Goal: Task Accomplishment & Management: Use online tool/utility

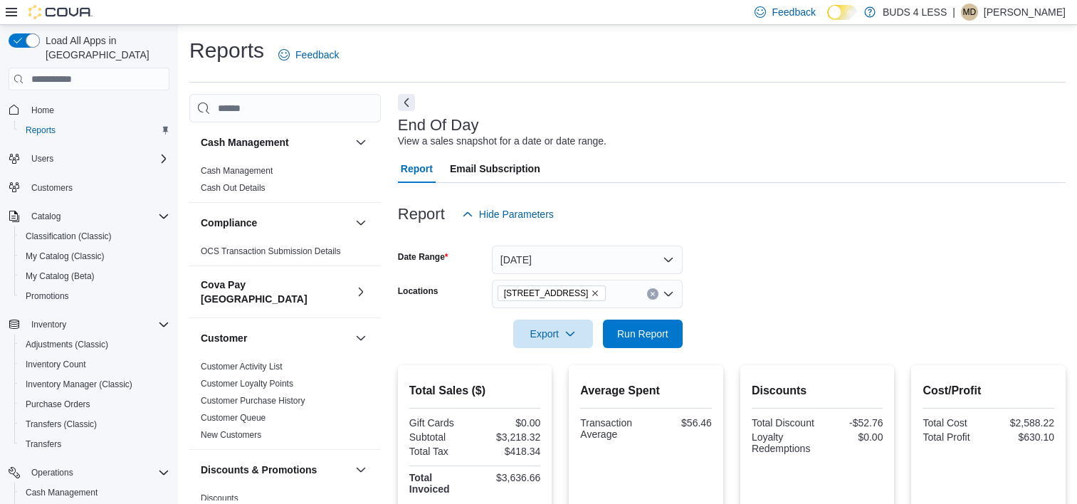
scroll to position [75, 0]
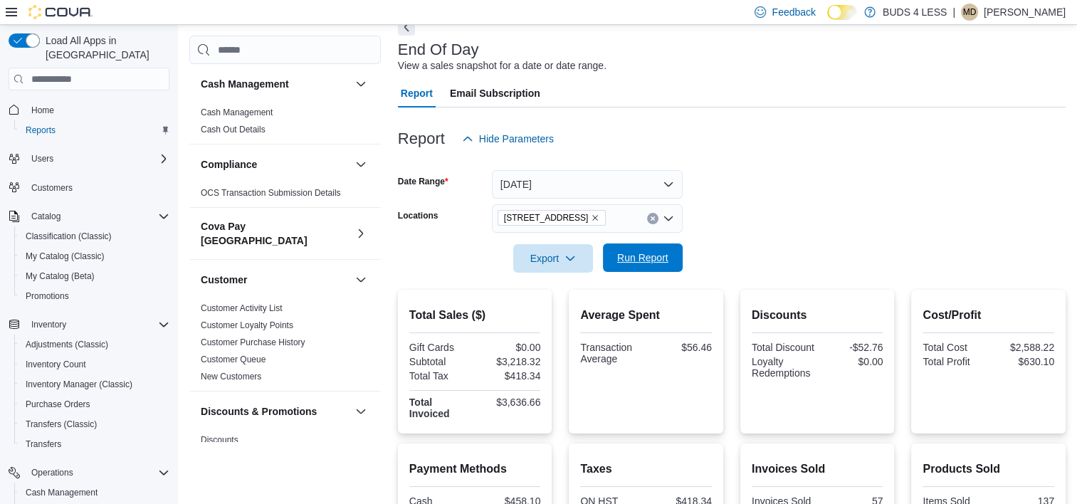
click at [636, 265] on span "Run Report" at bounding box center [642, 258] width 51 height 14
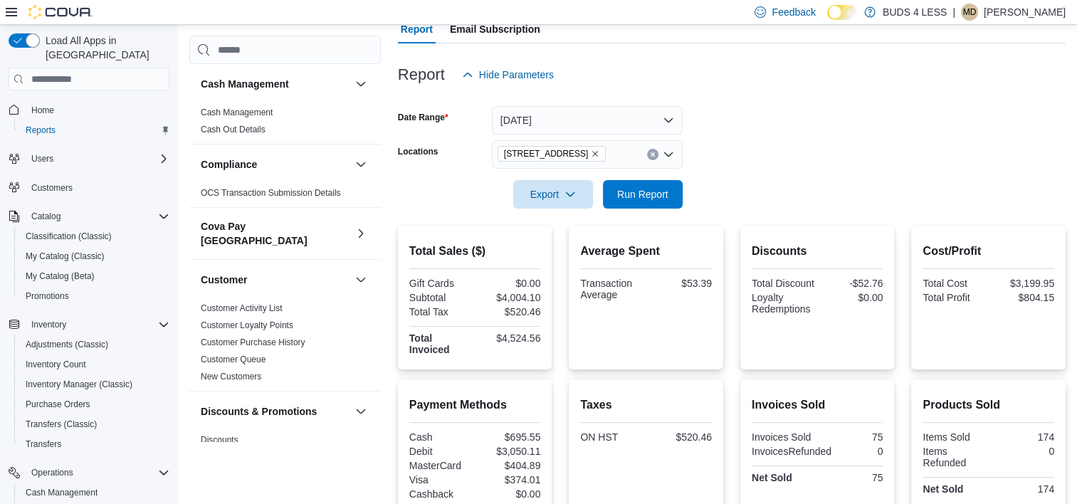
scroll to position [4, 0]
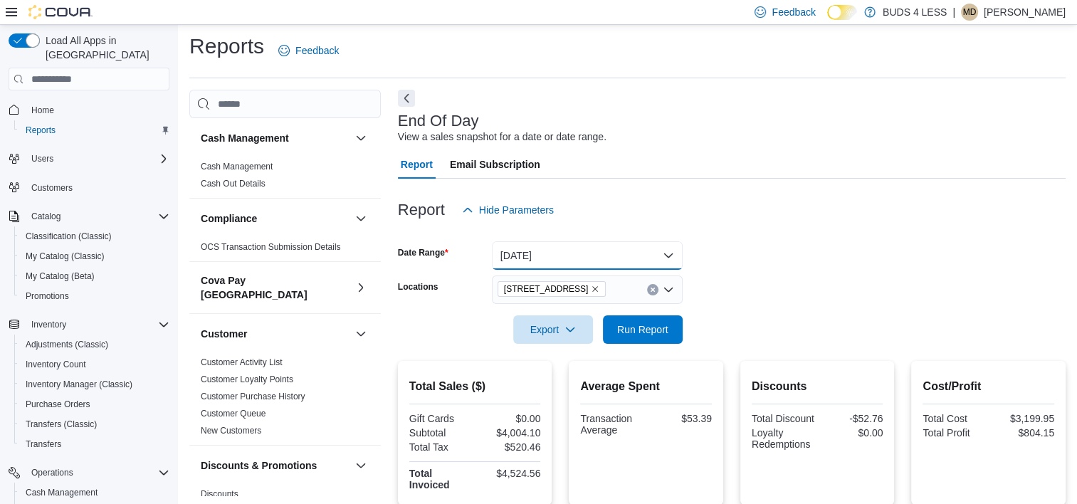
click at [594, 256] on button "Today" at bounding box center [587, 255] width 191 height 28
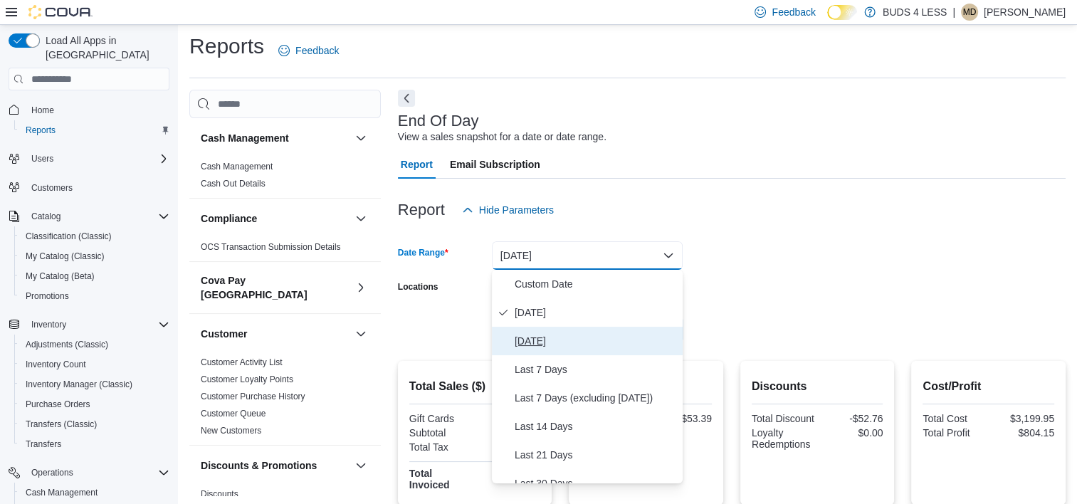
click at [530, 345] on span "[DATE]" at bounding box center [596, 340] width 162 height 17
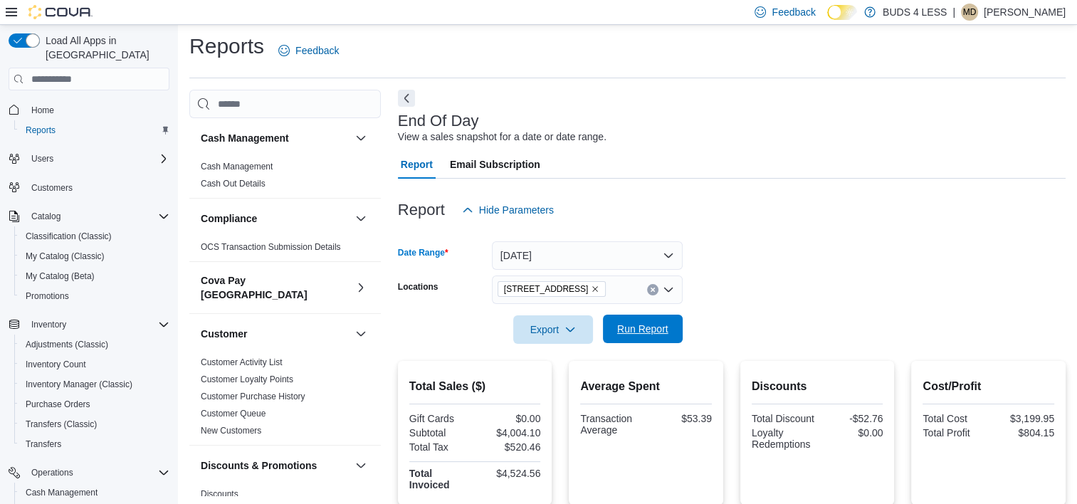
drag, startPoint x: 755, startPoint y: 266, endPoint x: 656, endPoint y: 321, distance: 114.1
click at [755, 266] on form "Date Range Yesterday Locations 2125 16th St E., Unit H3 Export Run Report" at bounding box center [732, 284] width 668 height 120
click at [635, 325] on span "Run Report" at bounding box center [642, 329] width 51 height 14
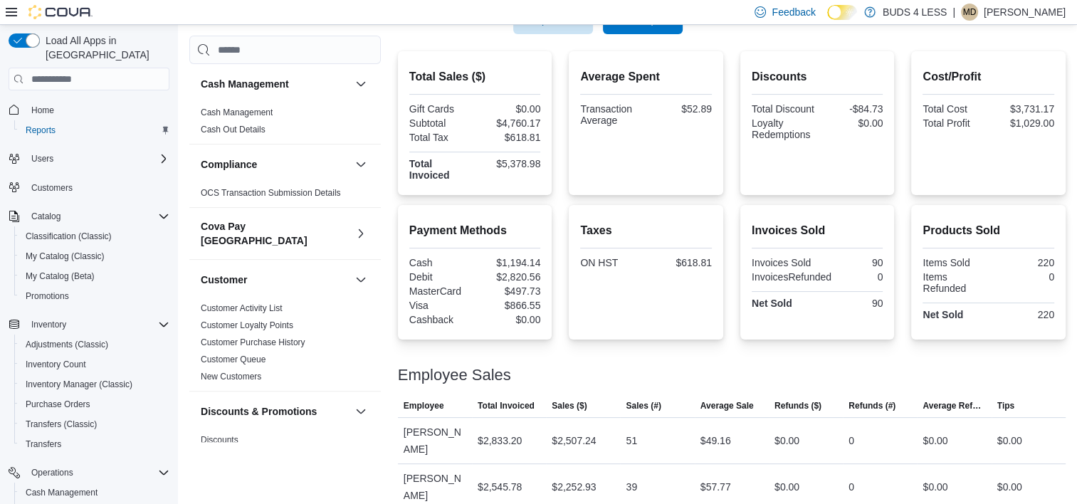
scroll to position [172, 0]
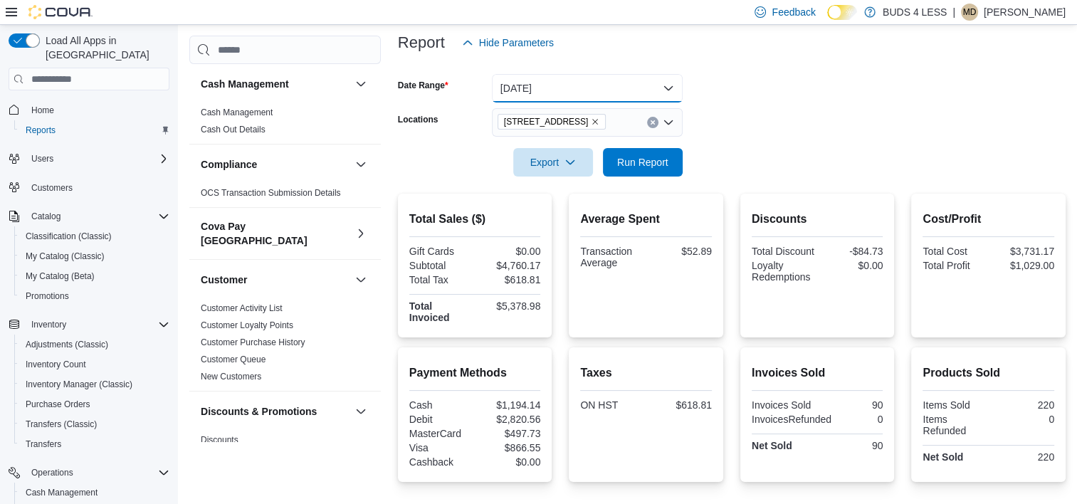
click at [573, 95] on button "[DATE]" at bounding box center [587, 88] width 191 height 28
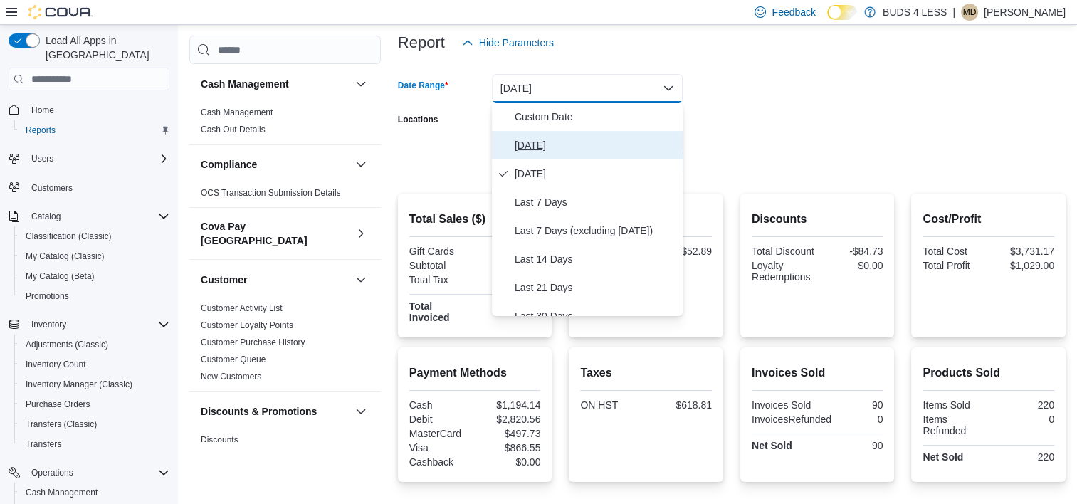
click at [542, 154] on button "Today" at bounding box center [587, 145] width 191 height 28
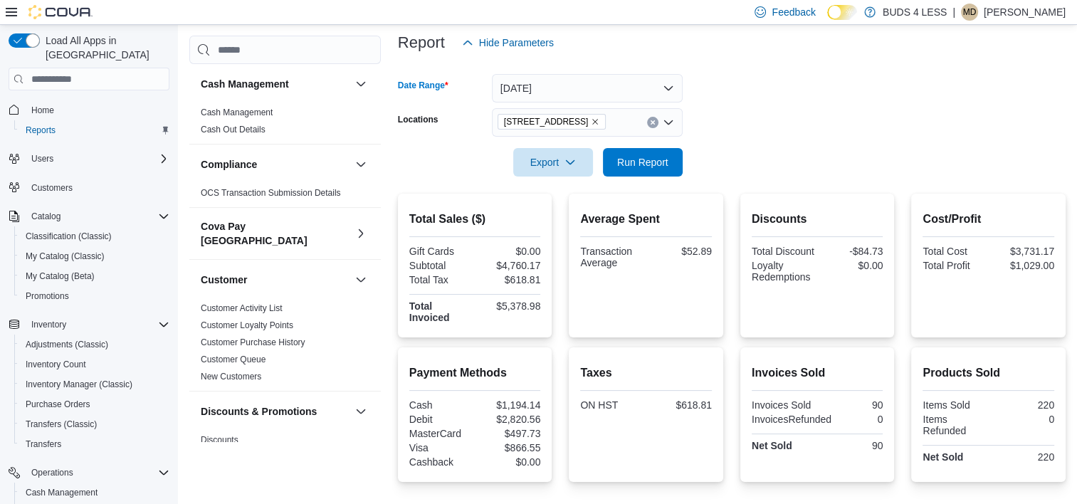
click at [727, 140] on div at bounding box center [732, 142] width 668 height 11
click at [673, 179] on div at bounding box center [732, 185] width 668 height 17
click at [661, 171] on span "Run Report" at bounding box center [643, 161] width 63 height 28
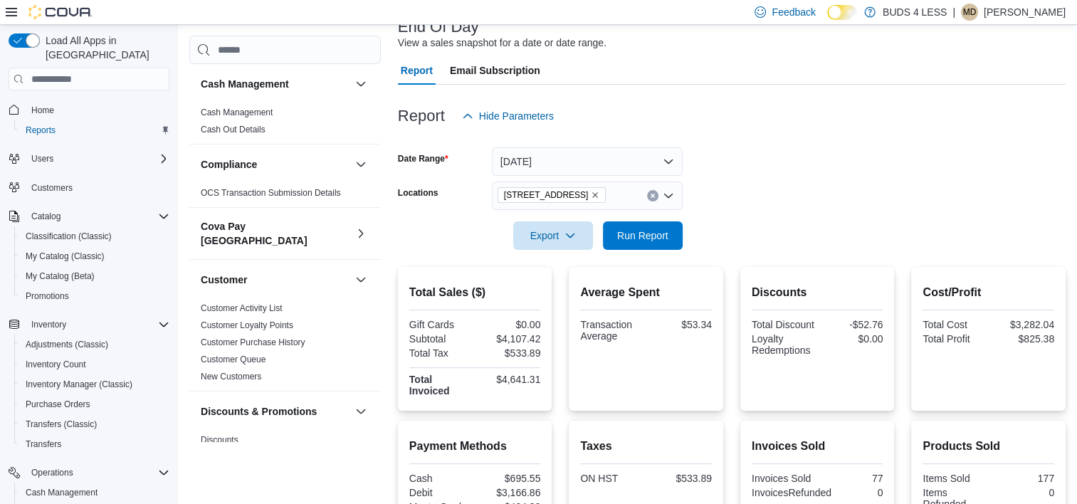
scroll to position [75, 0]
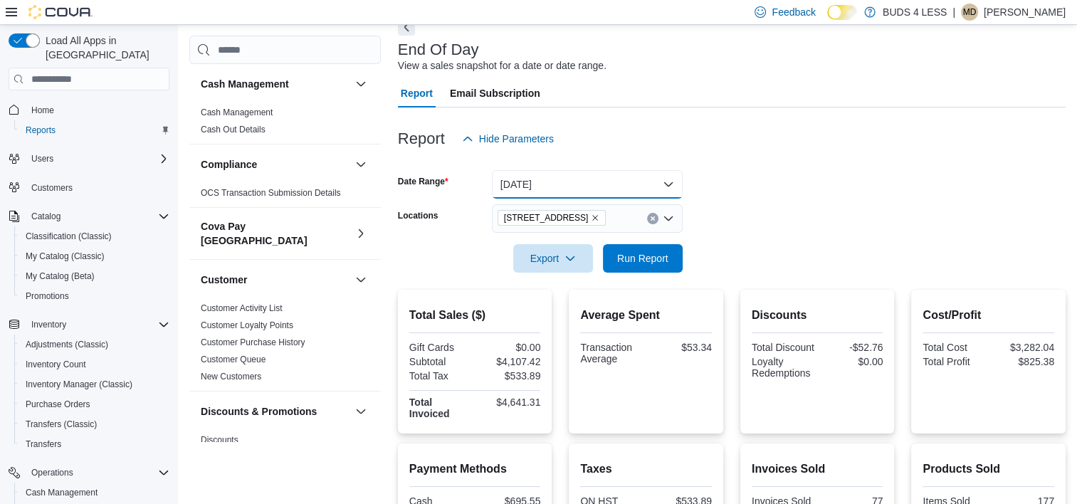
click at [551, 188] on button "Today" at bounding box center [587, 184] width 191 height 28
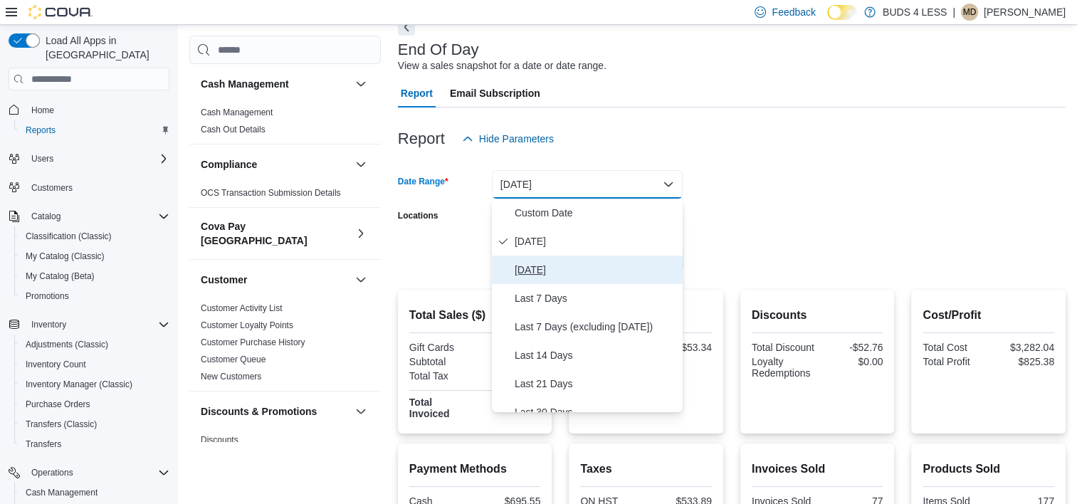
click at [532, 270] on span "[DATE]" at bounding box center [596, 269] width 162 height 17
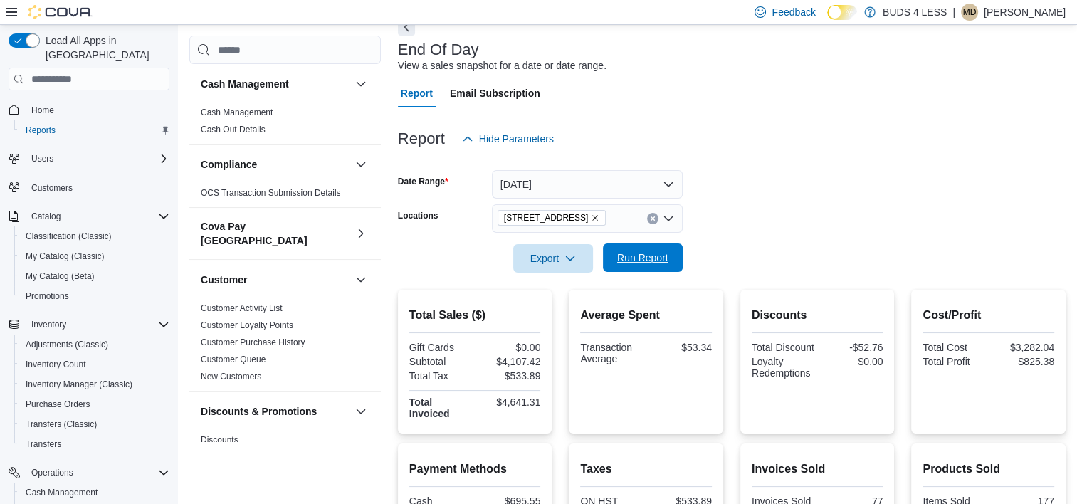
drag, startPoint x: 819, startPoint y: 219, endPoint x: 606, endPoint y: 265, distance: 217.7
click at [818, 219] on form "Date Range Yesterday Locations 2125 16th St E., Unit H3 Export Run Report" at bounding box center [732, 213] width 668 height 120
click at [623, 259] on span "Run Report" at bounding box center [642, 258] width 51 height 14
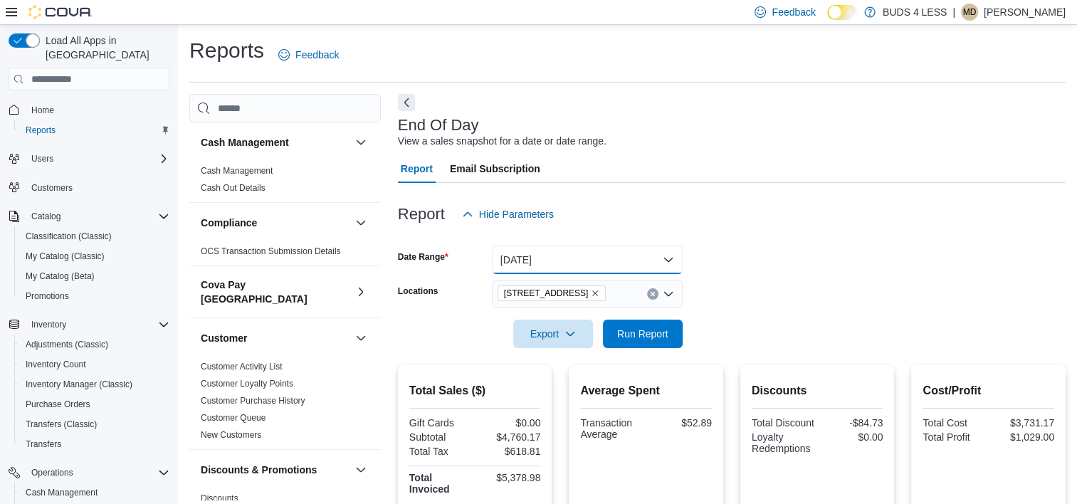
click at [587, 259] on button "[DATE]" at bounding box center [587, 260] width 191 height 28
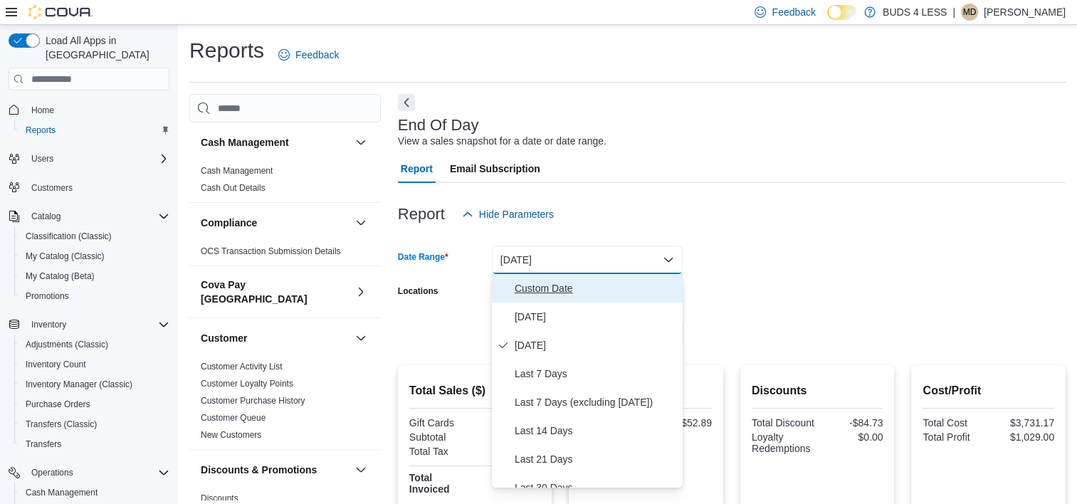
click at [555, 296] on span "Custom Date" at bounding box center [596, 288] width 162 height 17
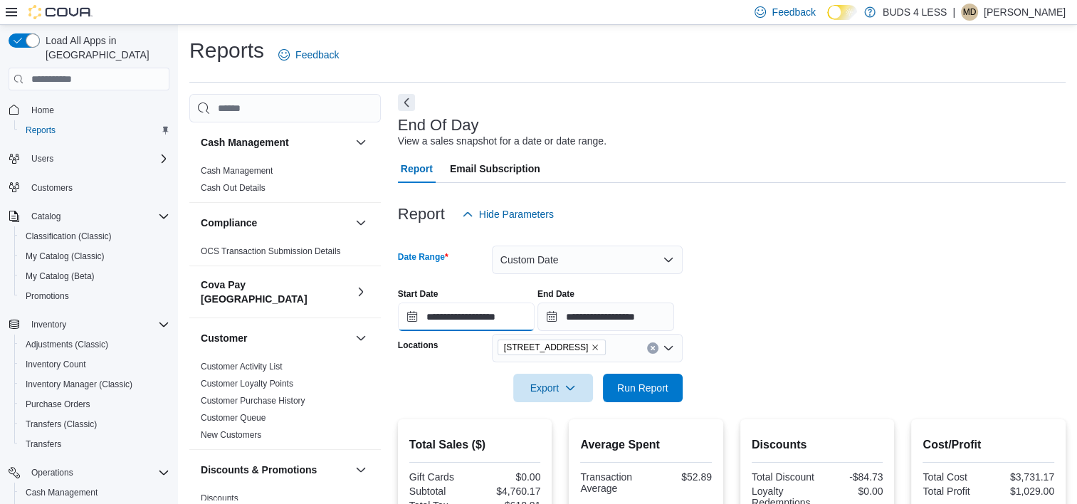
click at [488, 315] on input "**********" at bounding box center [466, 317] width 137 height 28
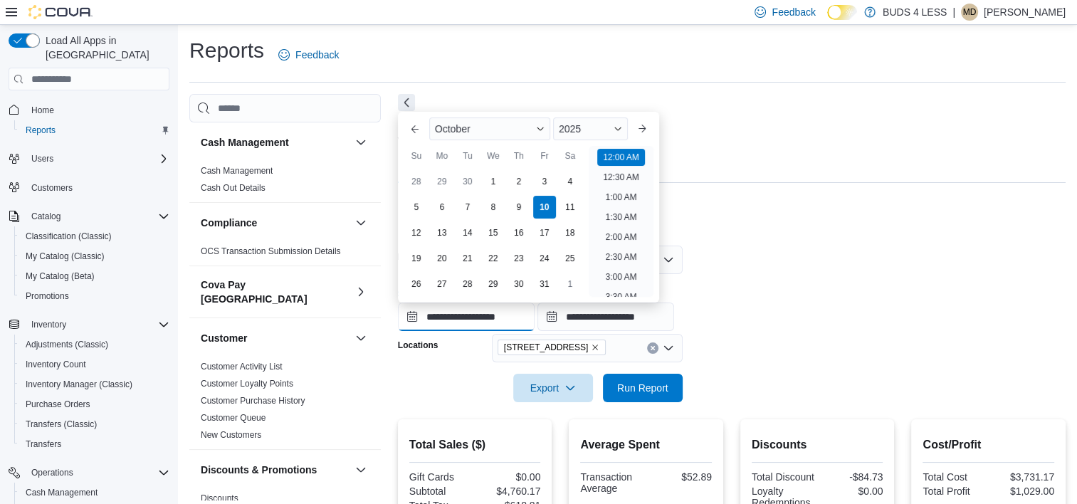
scroll to position [44, 0]
click at [523, 131] on div "October" at bounding box center [489, 128] width 121 height 23
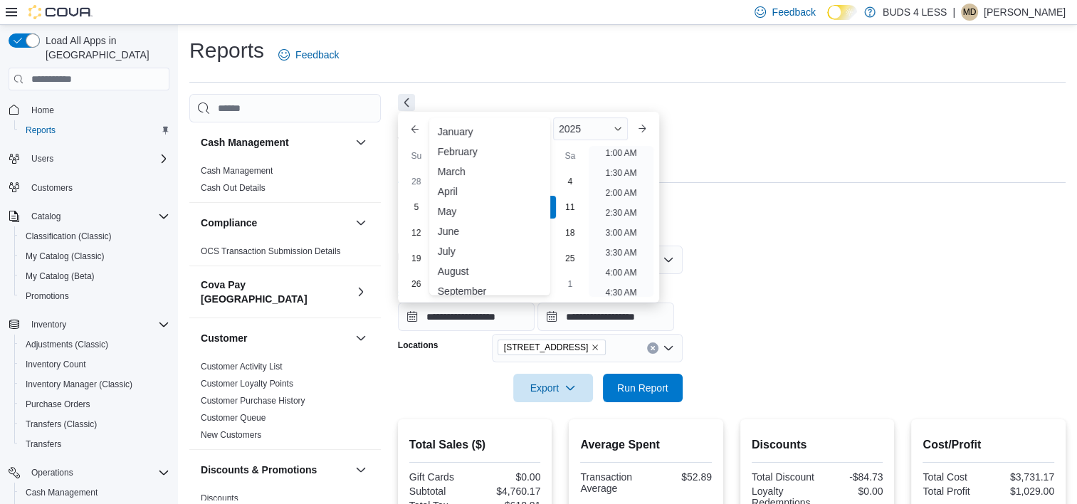
click at [463, 288] on div "September" at bounding box center [489, 291] width 115 height 17
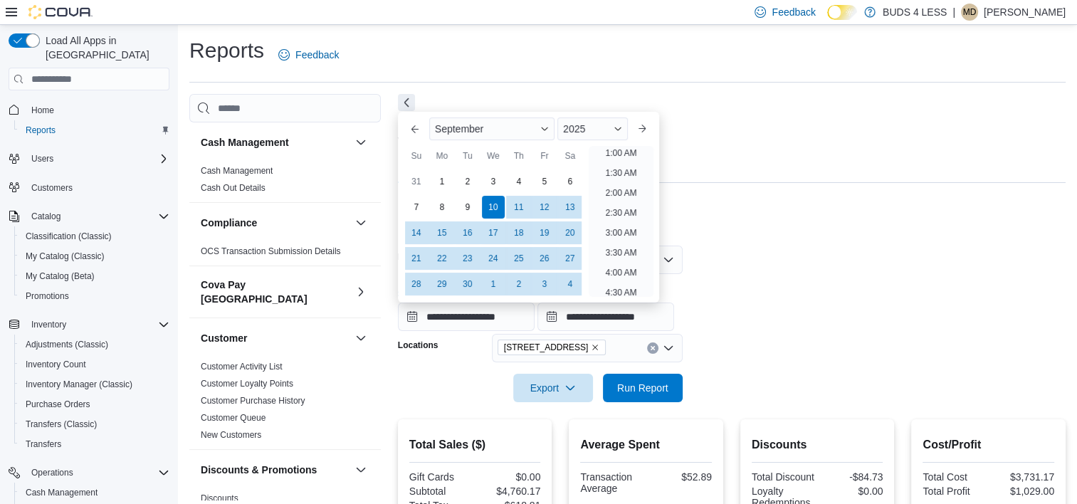
scroll to position [3, 0]
click at [498, 258] on div "24" at bounding box center [493, 258] width 25 height 25
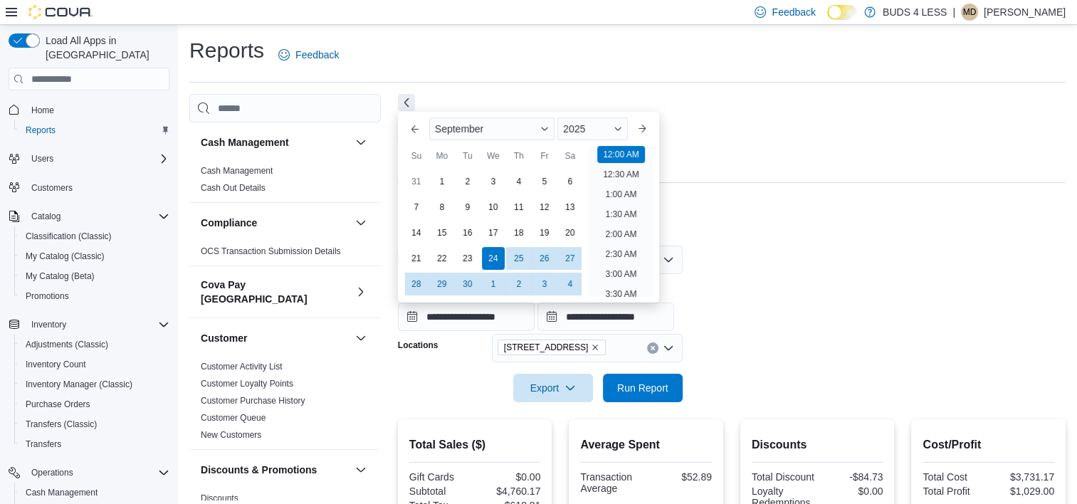
click at [720, 268] on form "**********" at bounding box center [732, 316] width 668 height 174
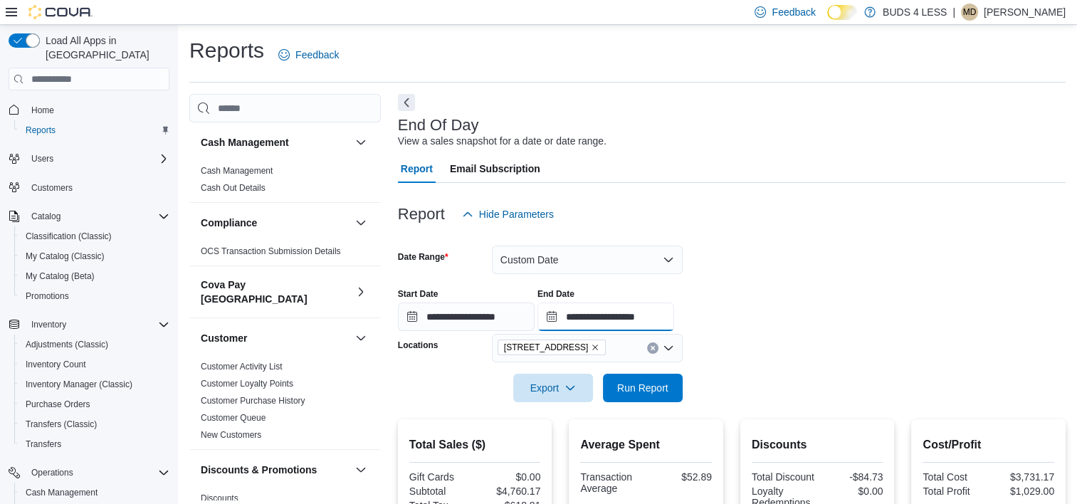
click at [621, 305] on input "**********" at bounding box center [606, 317] width 137 height 28
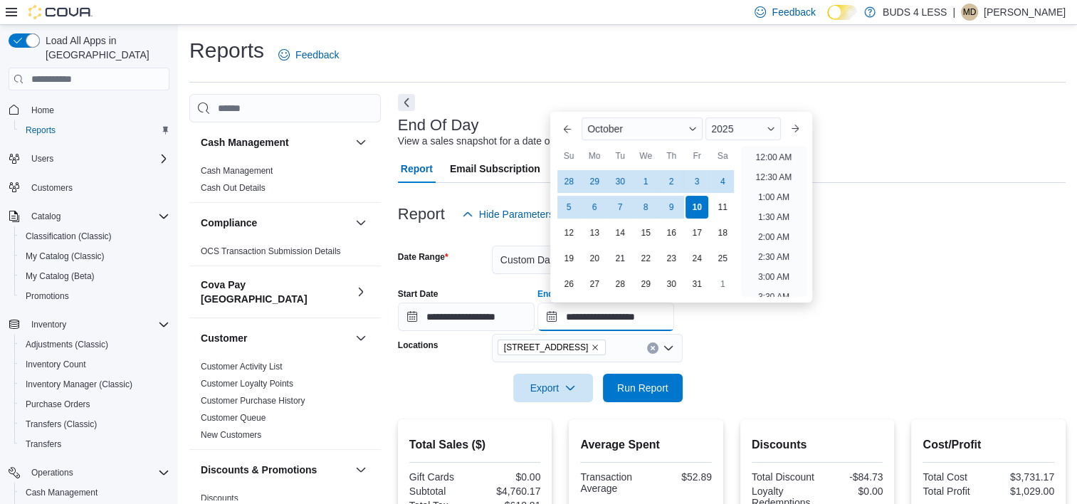
scroll to position [809, 0]
click at [614, 139] on div "October" at bounding box center [642, 128] width 121 height 23
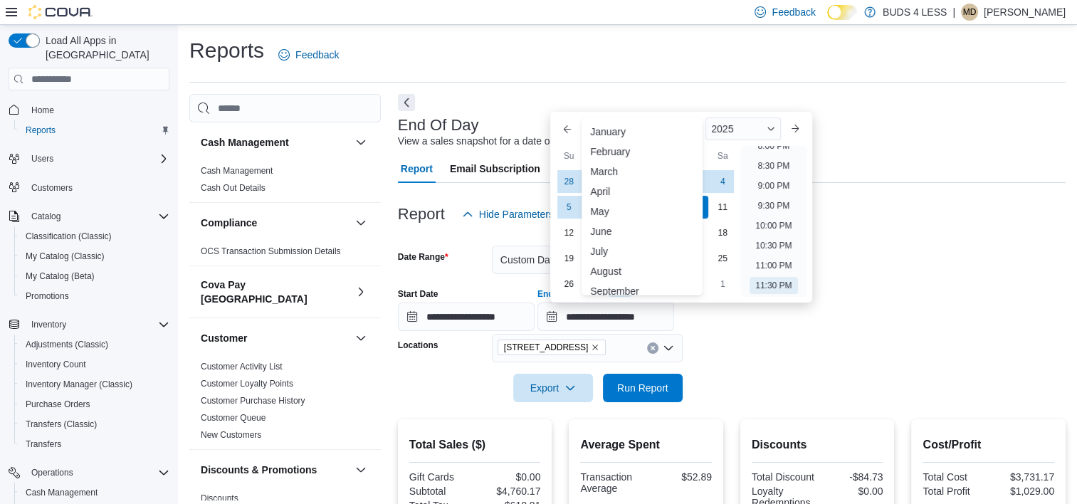
click at [612, 290] on div "September" at bounding box center [641, 291] width 115 height 17
type input "**********"
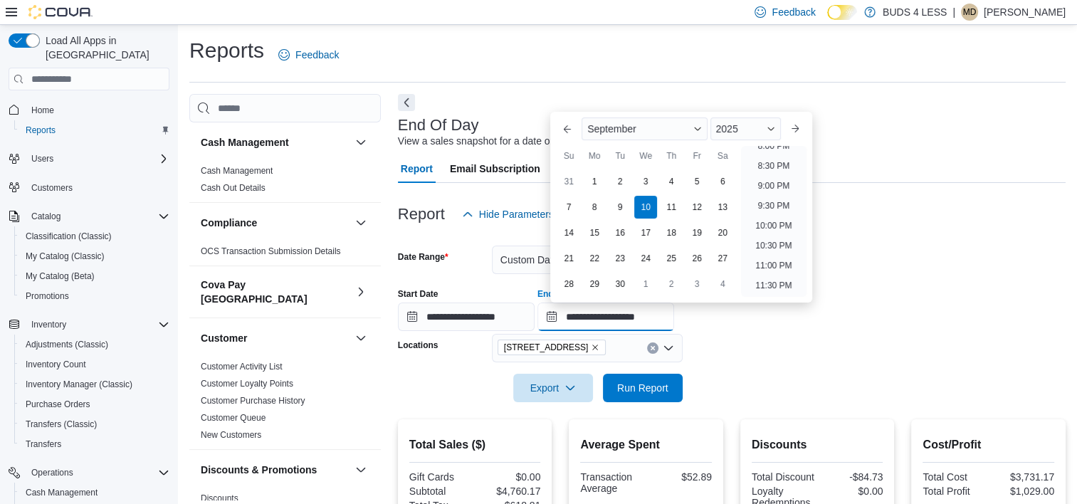
click at [617, 313] on input "**********" at bounding box center [606, 317] width 137 height 28
click at [649, 260] on div "24" at bounding box center [646, 258] width 25 height 25
type input "**********"
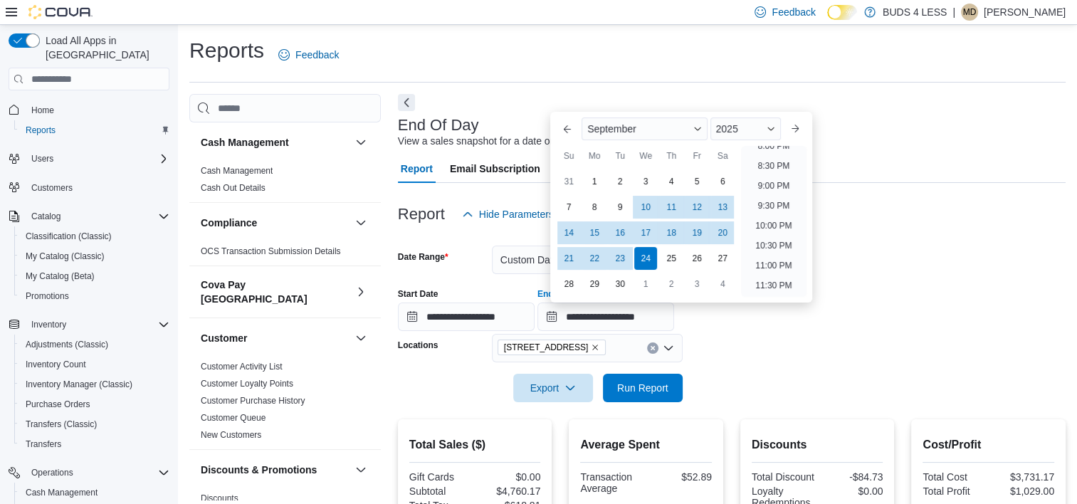
click at [851, 360] on form "**********" at bounding box center [732, 316] width 668 height 174
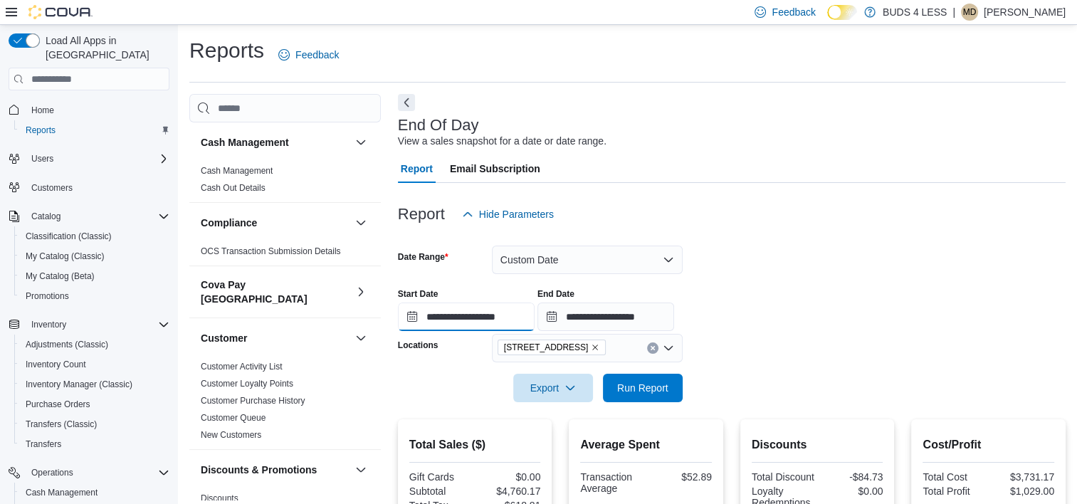
click at [507, 313] on input "**********" at bounding box center [466, 317] width 137 height 28
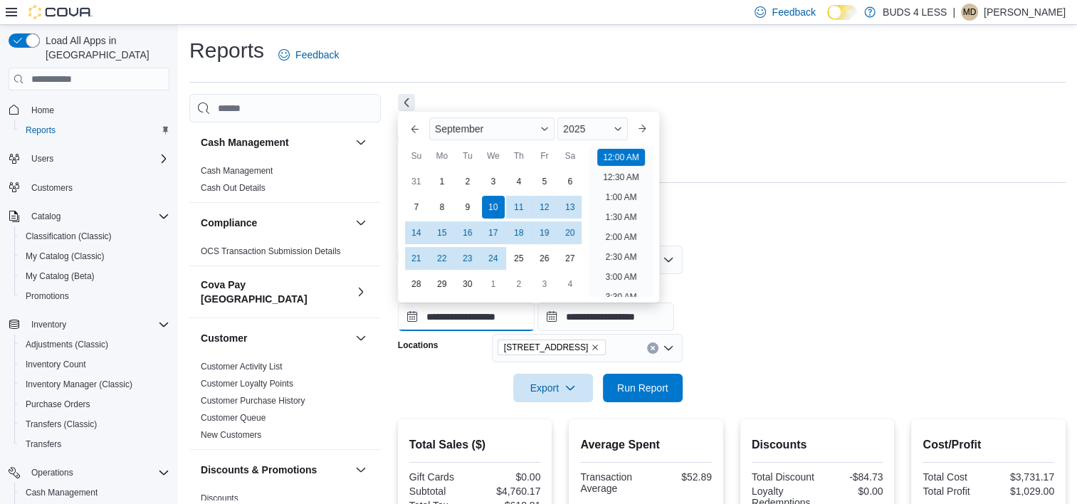
scroll to position [44, 0]
click at [490, 259] on div "24" at bounding box center [493, 258] width 25 height 25
type input "**********"
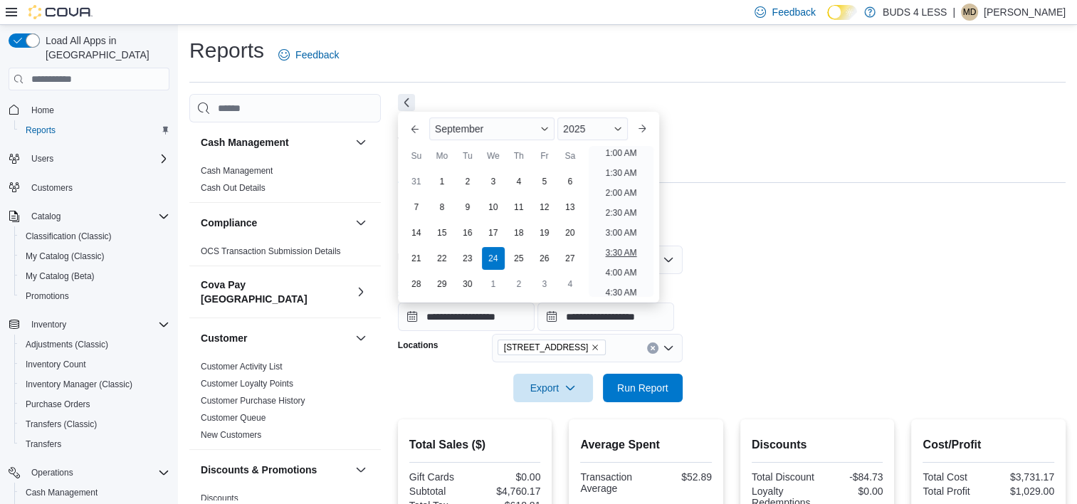
scroll to position [3, 0]
click at [832, 354] on form "**********" at bounding box center [732, 316] width 668 height 174
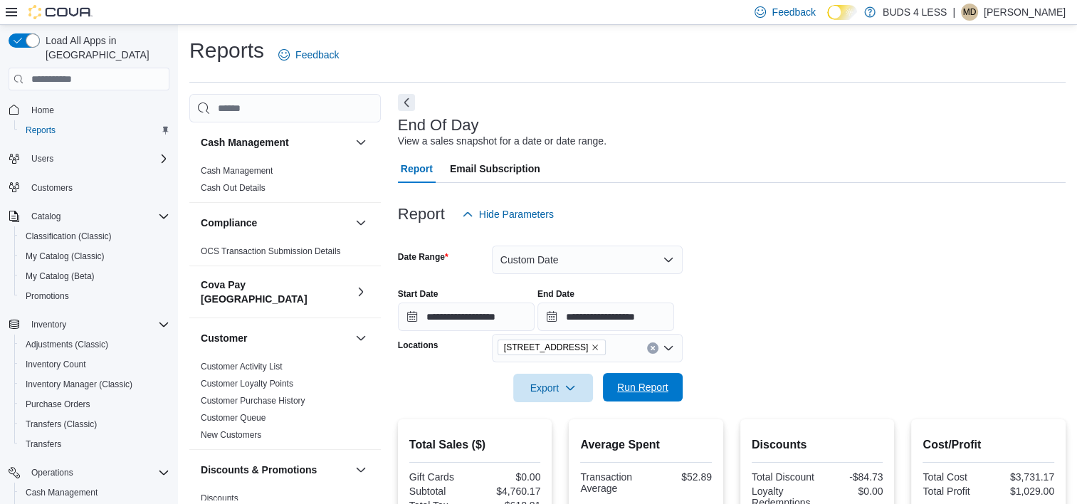
click at [672, 381] on span "Run Report" at bounding box center [643, 387] width 63 height 28
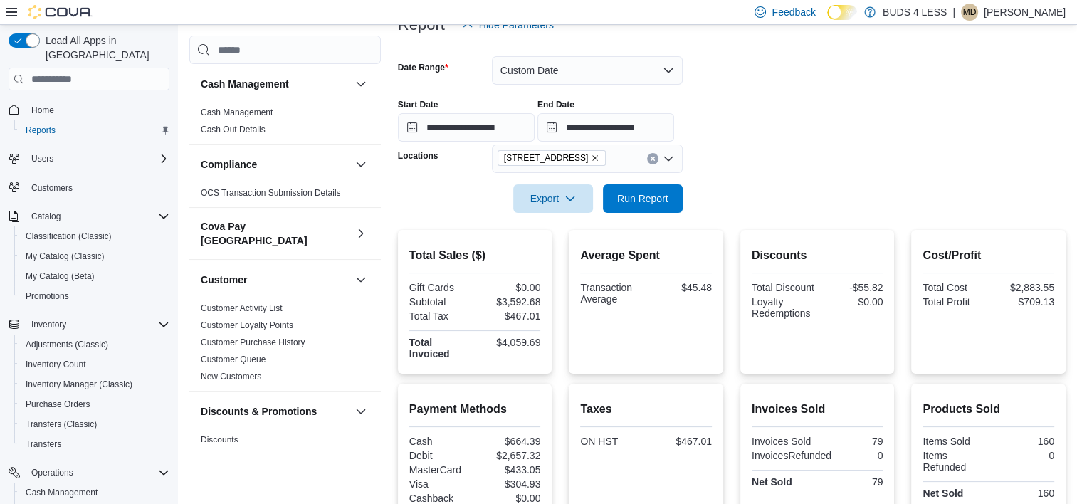
scroll to position [154, 0]
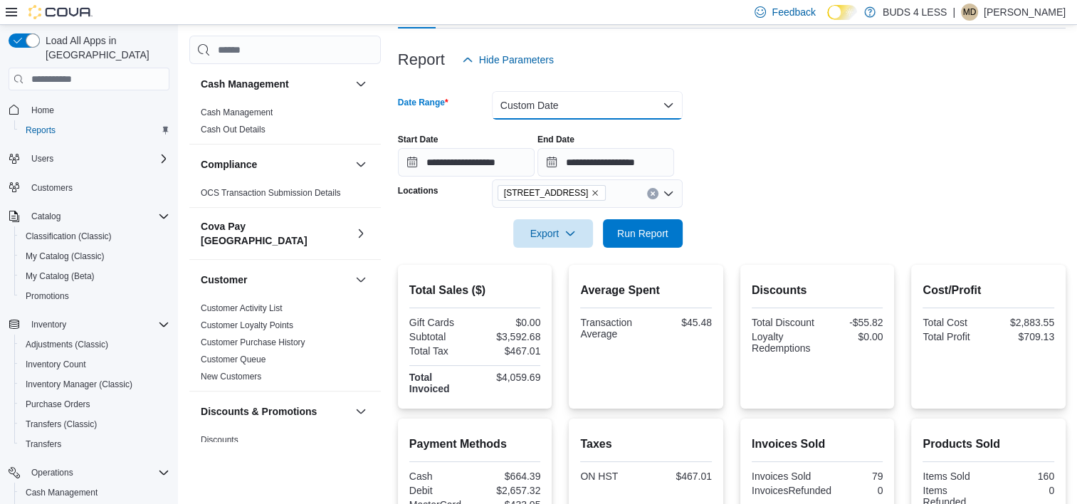
click at [604, 100] on button "Custom Date" at bounding box center [587, 105] width 191 height 28
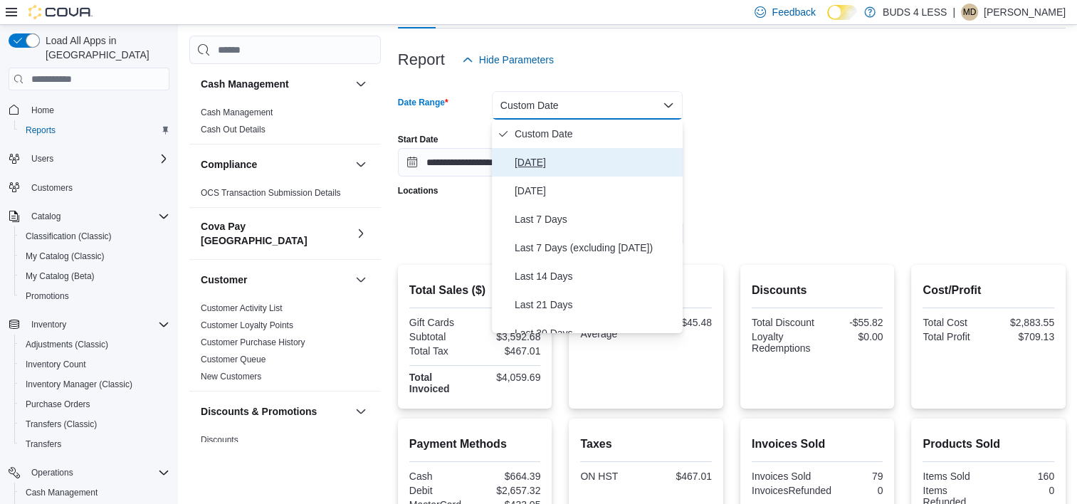
click at [513, 162] on button "Today" at bounding box center [587, 162] width 191 height 28
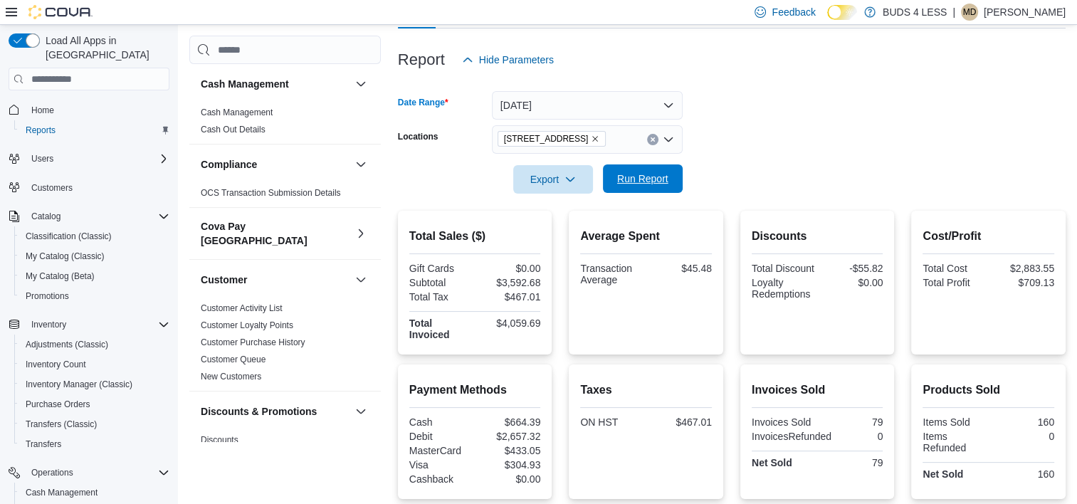
click at [660, 184] on span "Run Report" at bounding box center [642, 179] width 51 height 14
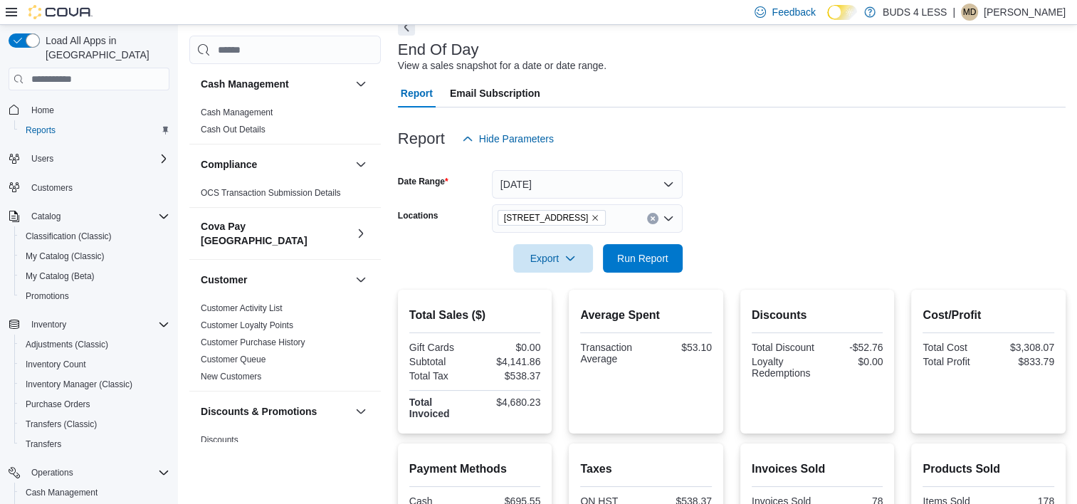
scroll to position [218, 0]
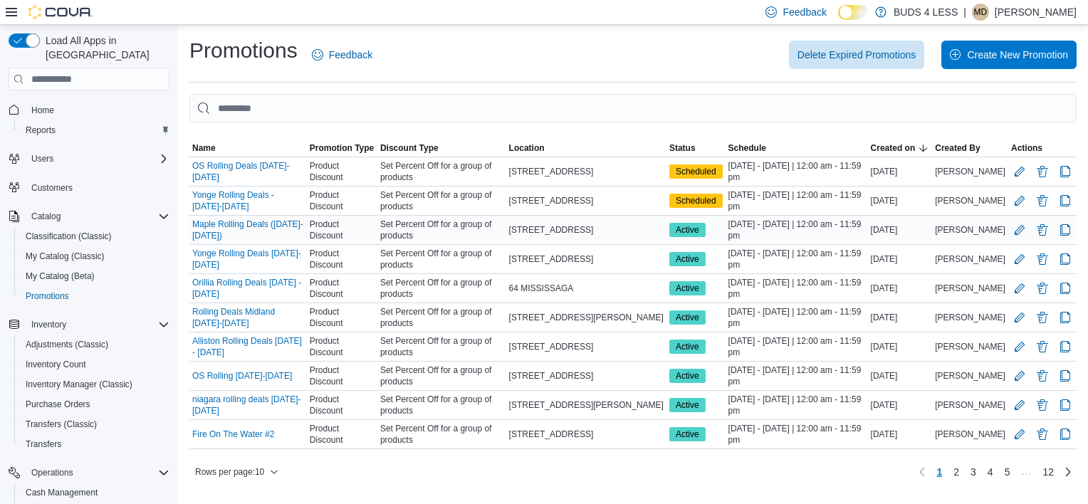
scroll to position [142, 0]
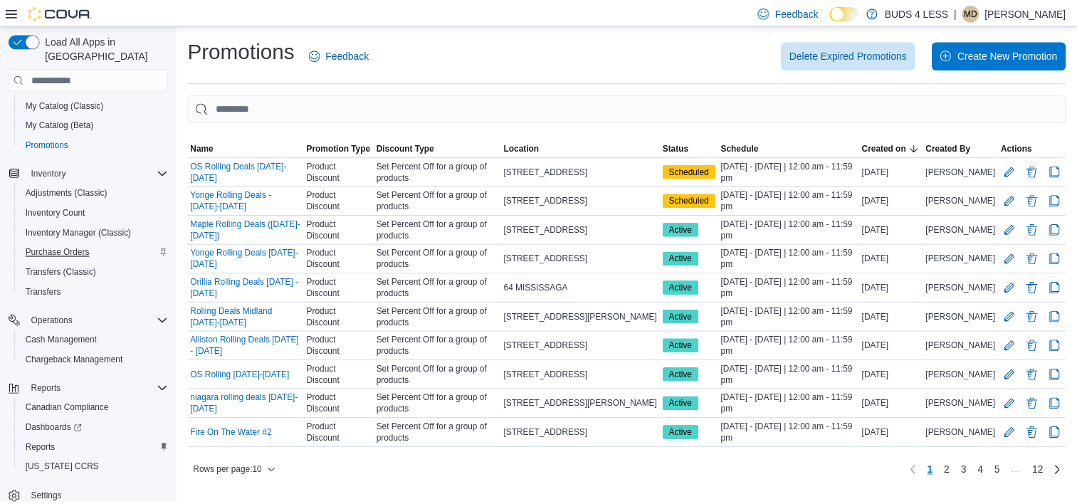
scroll to position [154, 0]
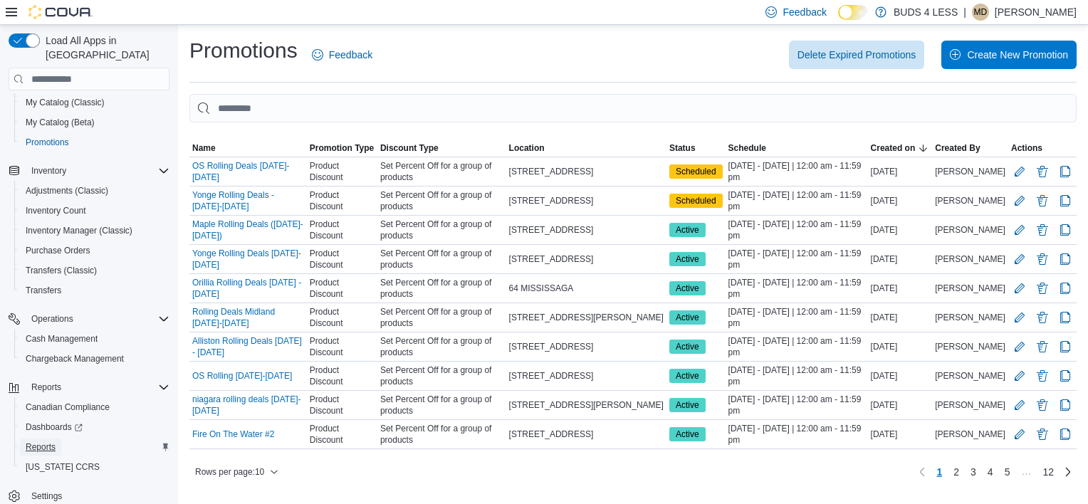
click at [43, 441] on span "Reports" at bounding box center [41, 446] width 30 height 11
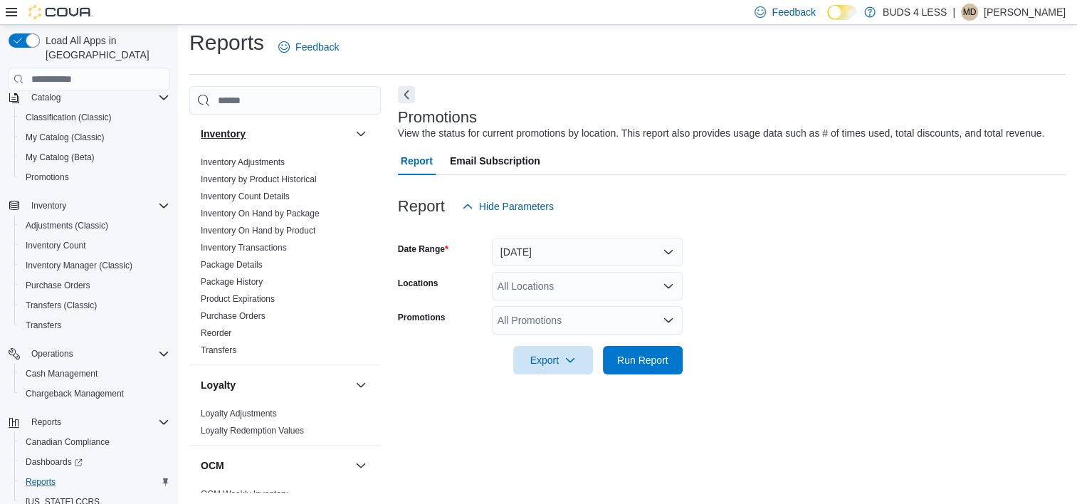
scroll to position [570, 0]
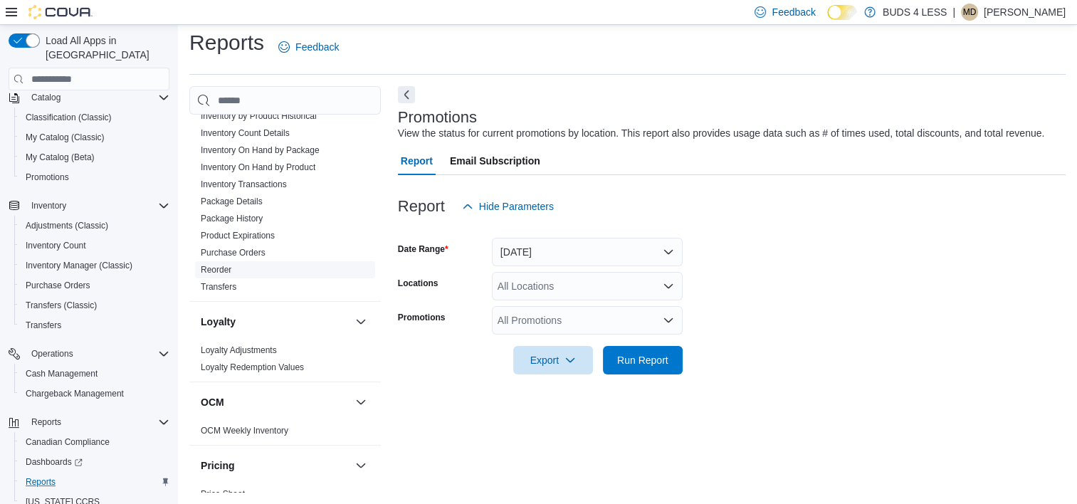
click at [225, 265] on link "Reorder" at bounding box center [216, 270] width 31 height 10
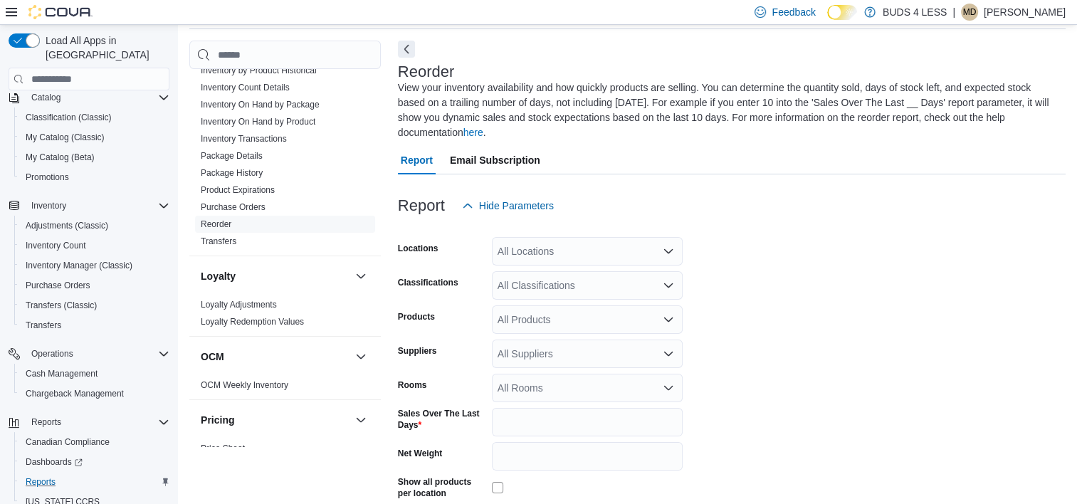
scroll to position [63, 0]
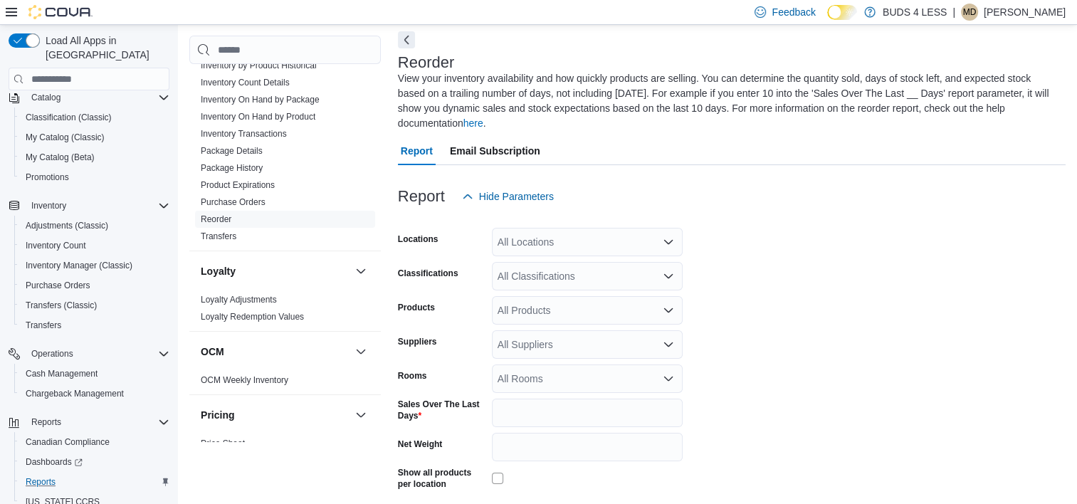
click at [521, 234] on div "All Locations" at bounding box center [587, 242] width 191 height 28
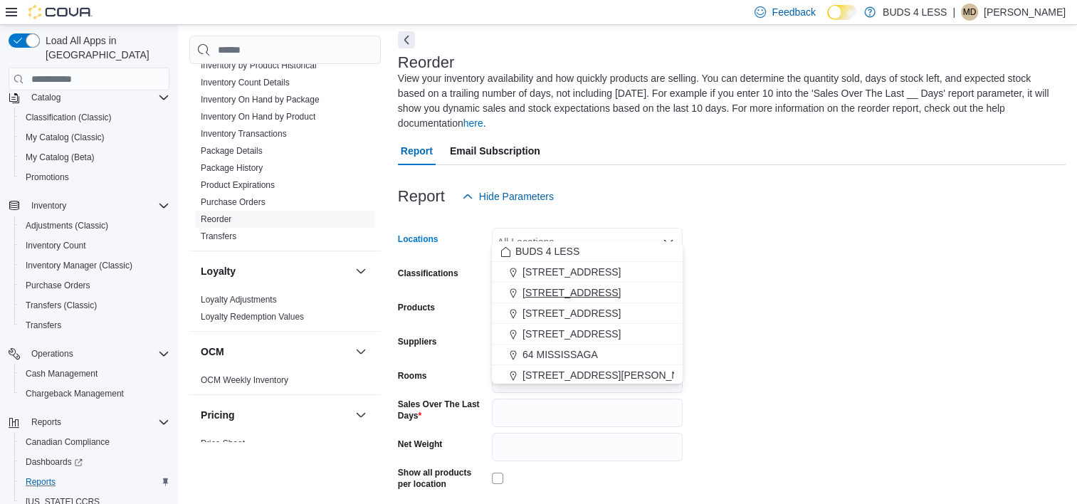
click at [556, 296] on span "[STREET_ADDRESS]" at bounding box center [572, 292] width 98 height 14
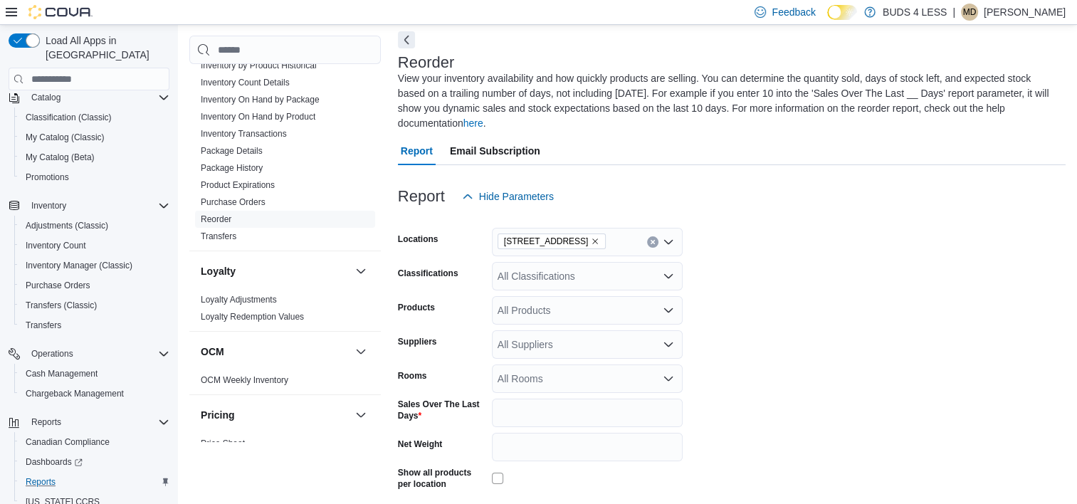
drag, startPoint x: 824, startPoint y: 302, endPoint x: 538, endPoint y: 291, distance: 286.4
click at [823, 302] on form "Locations [STREET_ADDRESS] Classifications All Classifications Products All Pro…" at bounding box center [732, 387] width 668 height 352
click at [655, 262] on div "All Classifications" at bounding box center [587, 276] width 191 height 28
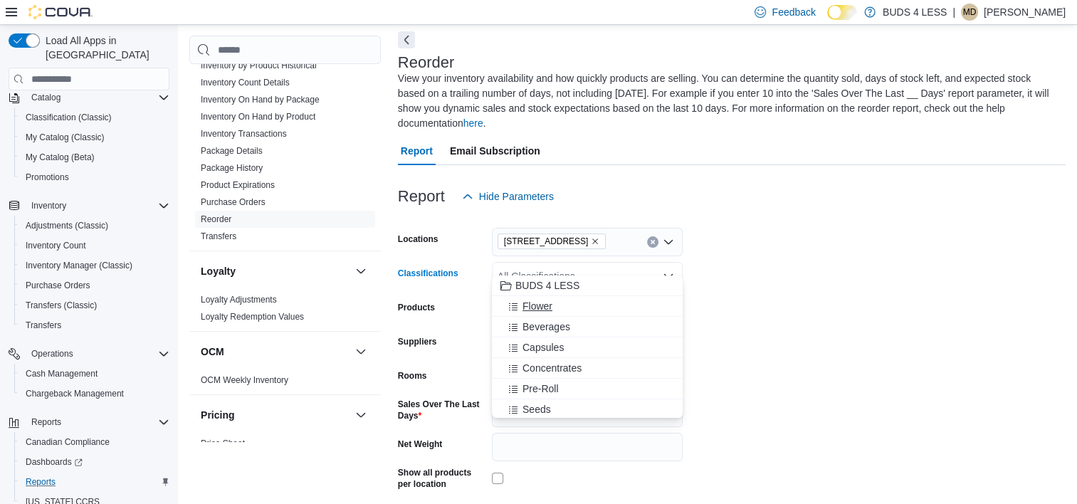
click at [533, 304] on span "Flower" at bounding box center [538, 306] width 30 height 14
click at [914, 342] on form "Locations [STREET_ADDRESS] Classifications Flower Combo box. Selected. Flower. …" at bounding box center [732, 387] width 668 height 352
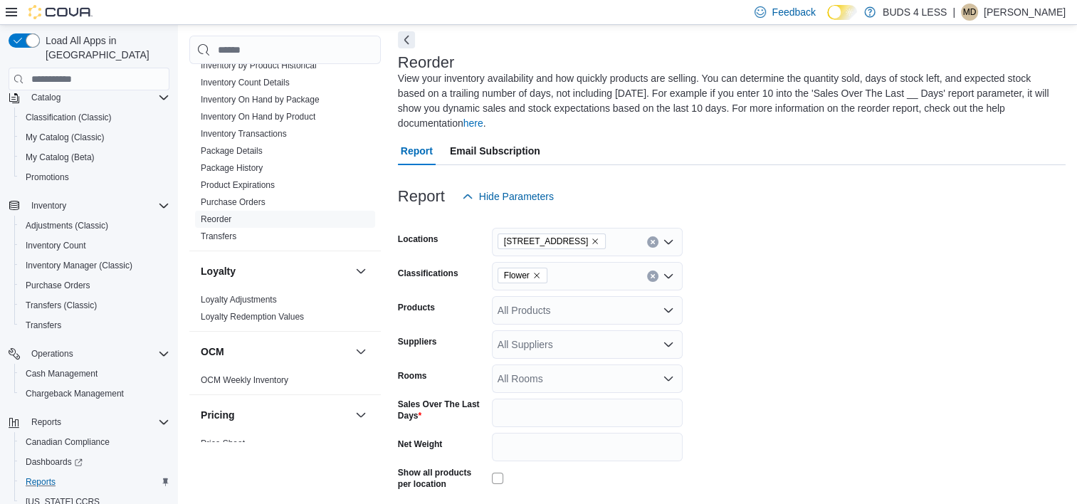
scroll to position [135, 0]
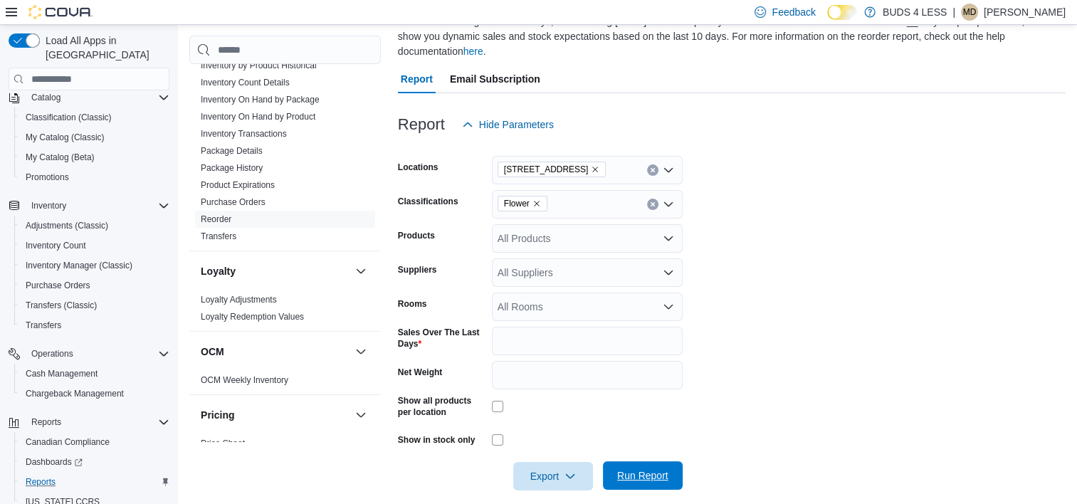
click at [642, 468] on span "Run Report" at bounding box center [642, 475] width 51 height 14
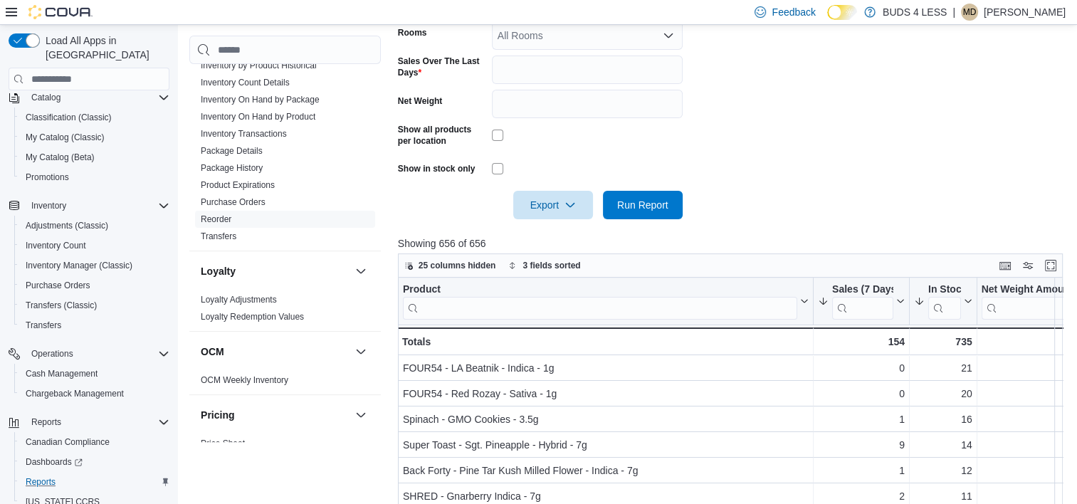
scroll to position [491, 0]
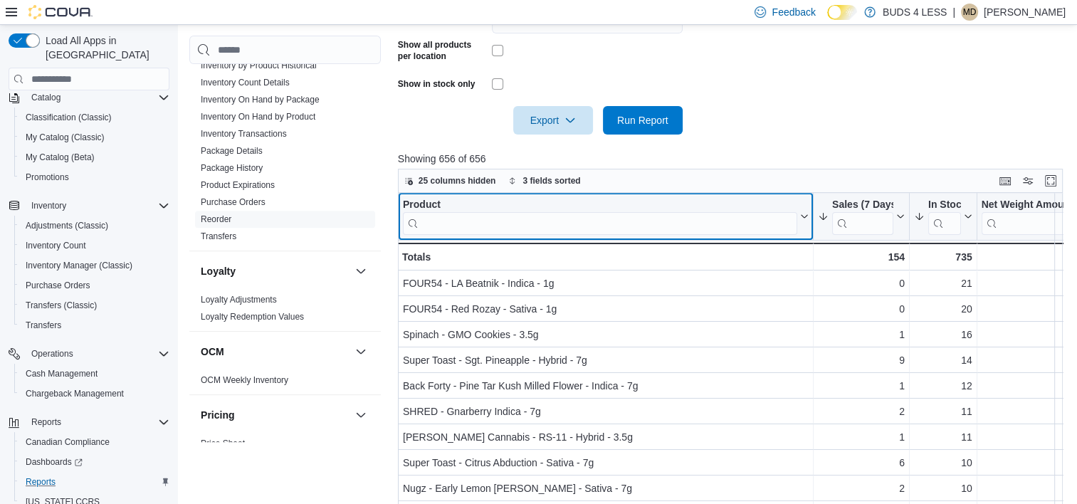
click at [556, 212] on input "search" at bounding box center [600, 223] width 394 height 23
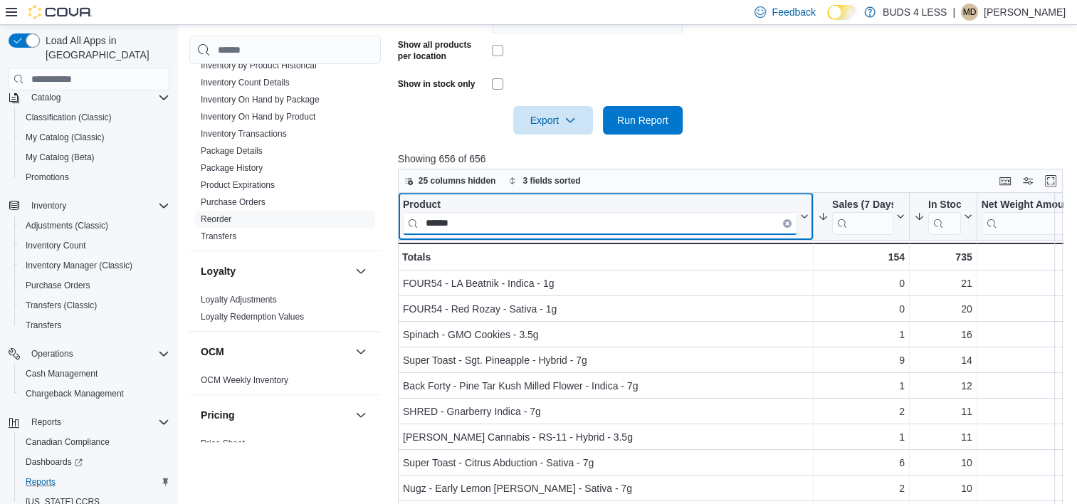
type input "*******"
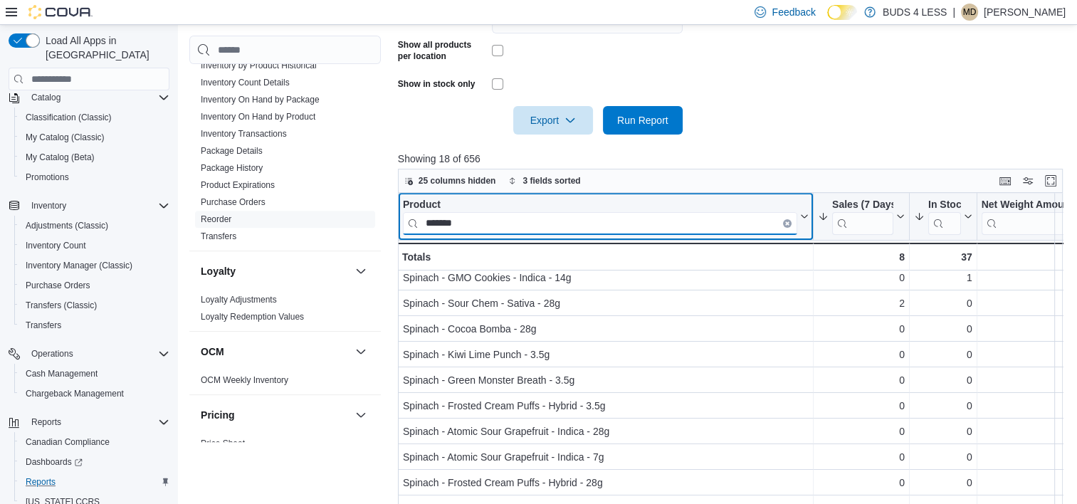
scroll to position [0, 0]
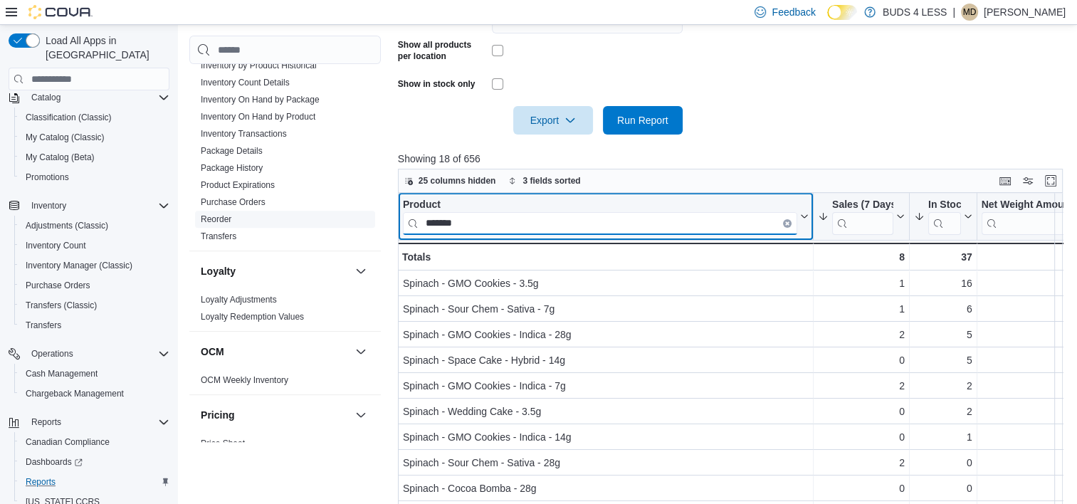
drag, startPoint x: 548, startPoint y: 207, endPoint x: 310, endPoint y: 204, distance: 237.8
click at [310, 204] on div "Cash Management Cash Management Cash Out Details Compliance OCS Transaction Sub…" at bounding box center [629, 87] width 880 height 968
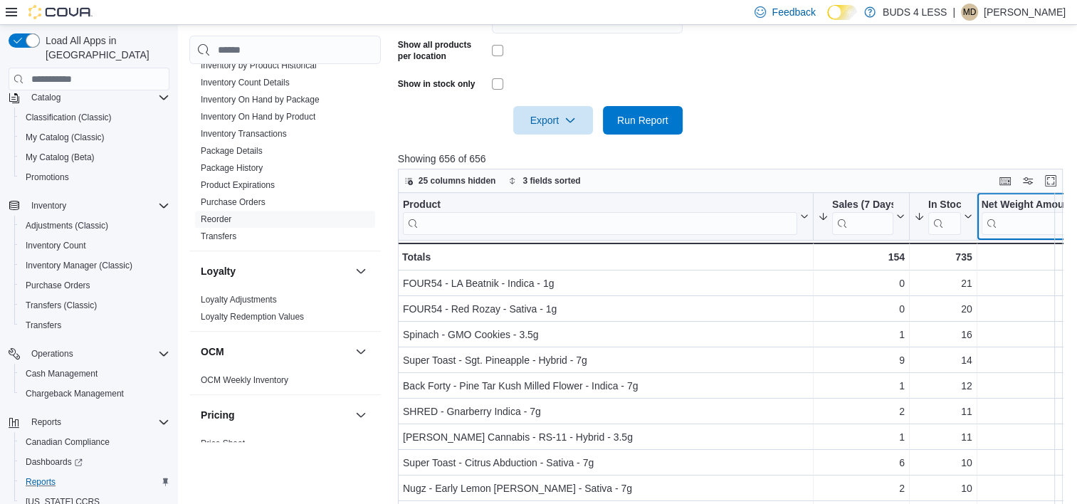
click at [1014, 194] on div "Product Click to view column header actions Sales (7 Days) Sorted by Last Recei…" at bounding box center [734, 370] width 672 height 354
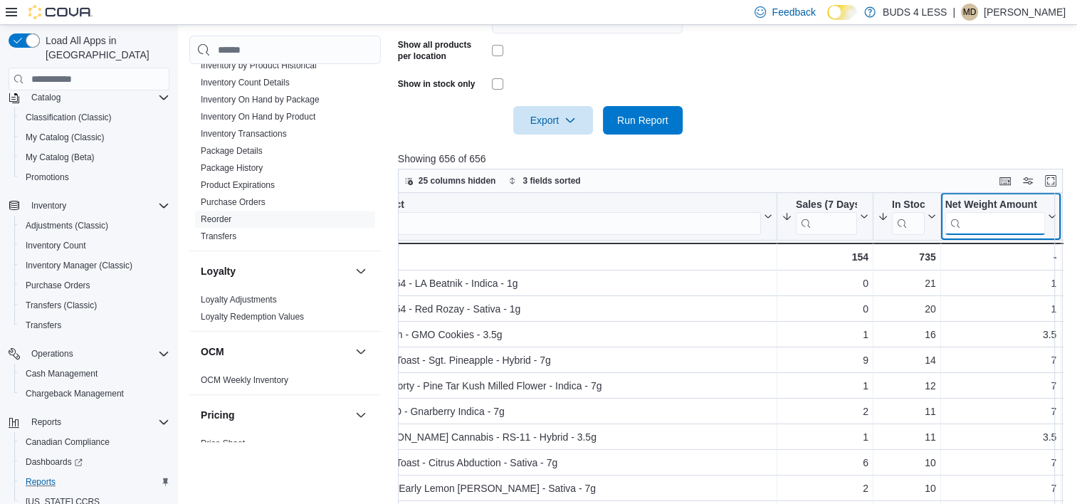
click at [997, 212] on input "search" at bounding box center [995, 223] width 100 height 23
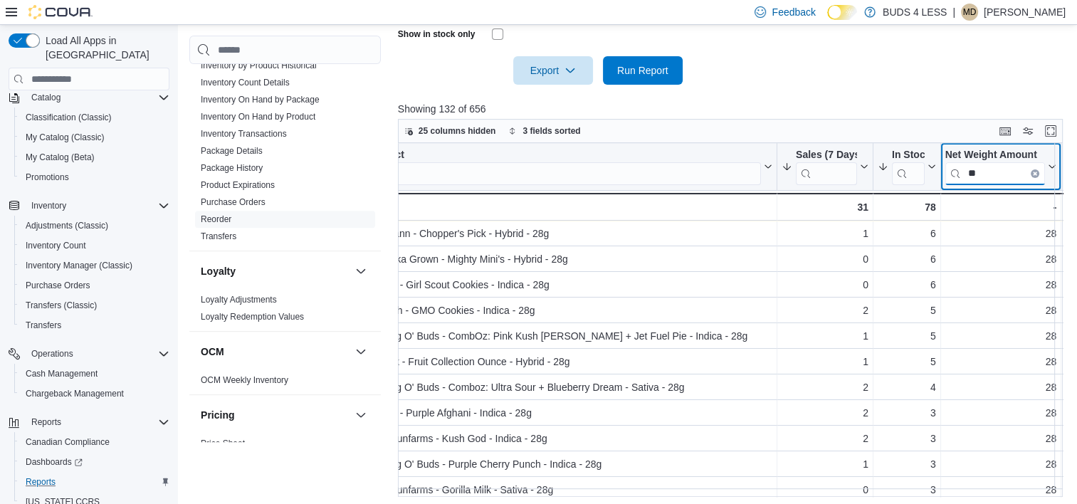
scroll to position [555, 0]
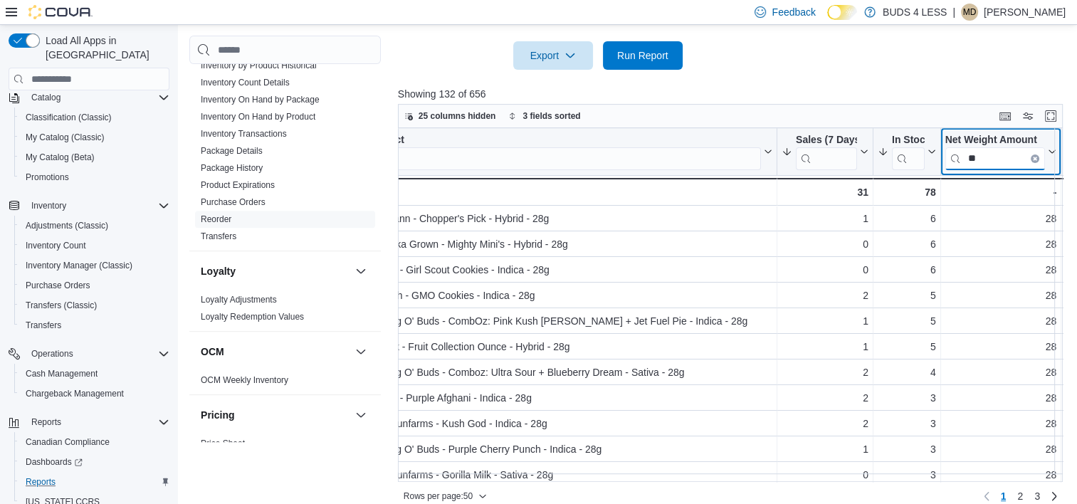
type input "**"
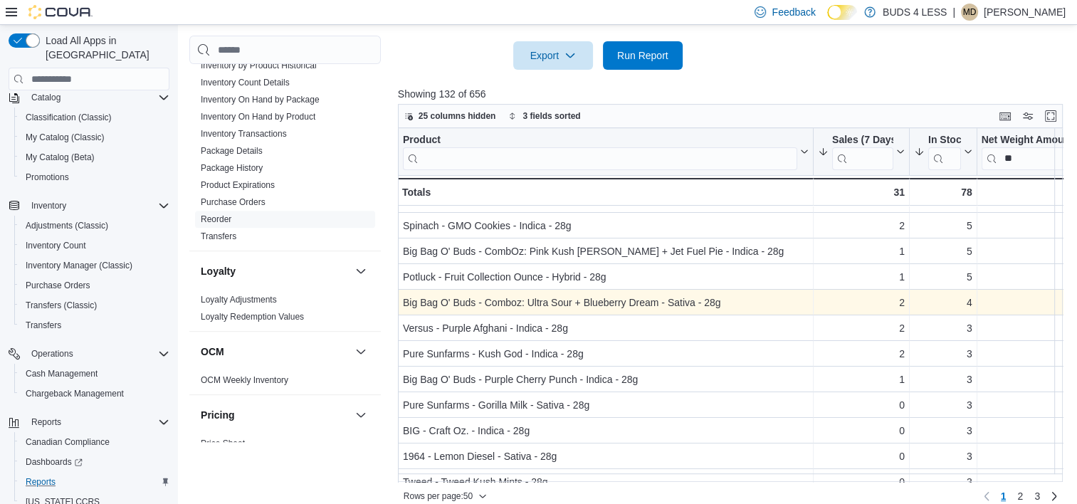
scroll to position [71, 0]
